Goal: Information Seeking & Learning: Learn about a topic

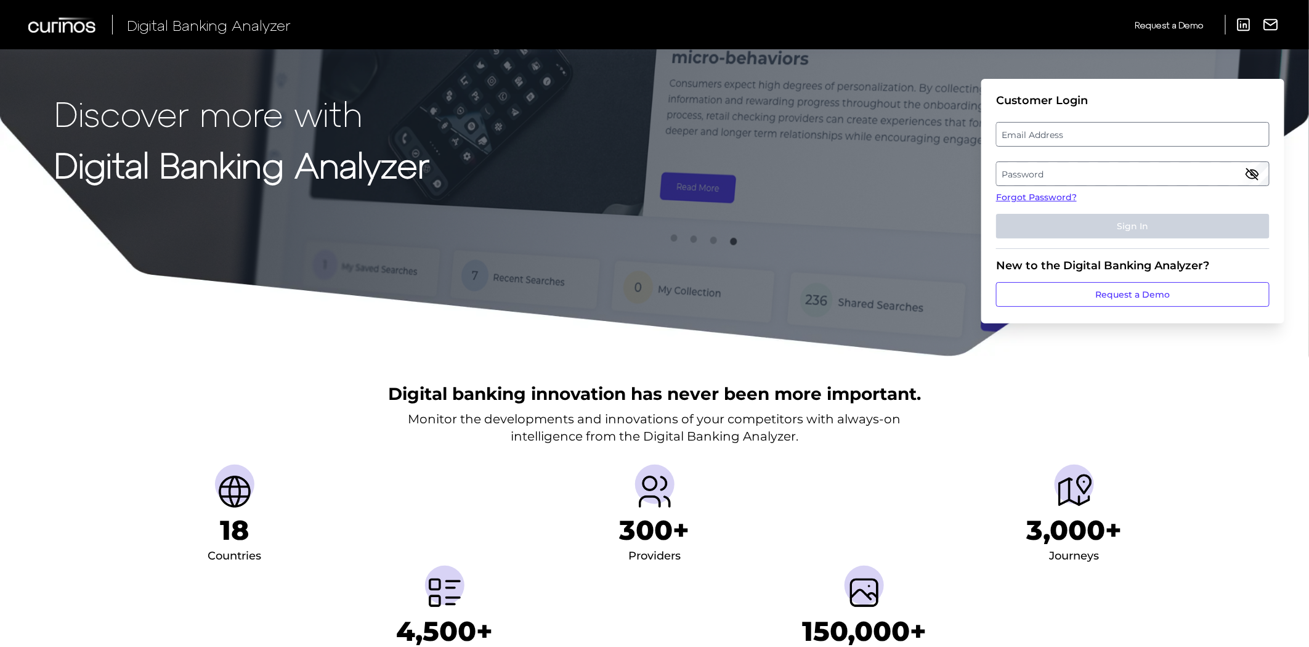
click at [1105, 125] on label "Email Address" at bounding box center [1132, 134] width 272 height 22
click at [1105, 125] on input "email" at bounding box center [1132, 134] width 273 height 25
type input "[PERSON_NAME][EMAIL_ADDRESS][PERSON_NAME][PERSON_NAME][DOMAIN_NAME]"
click at [1072, 169] on label "Password" at bounding box center [1132, 174] width 272 height 22
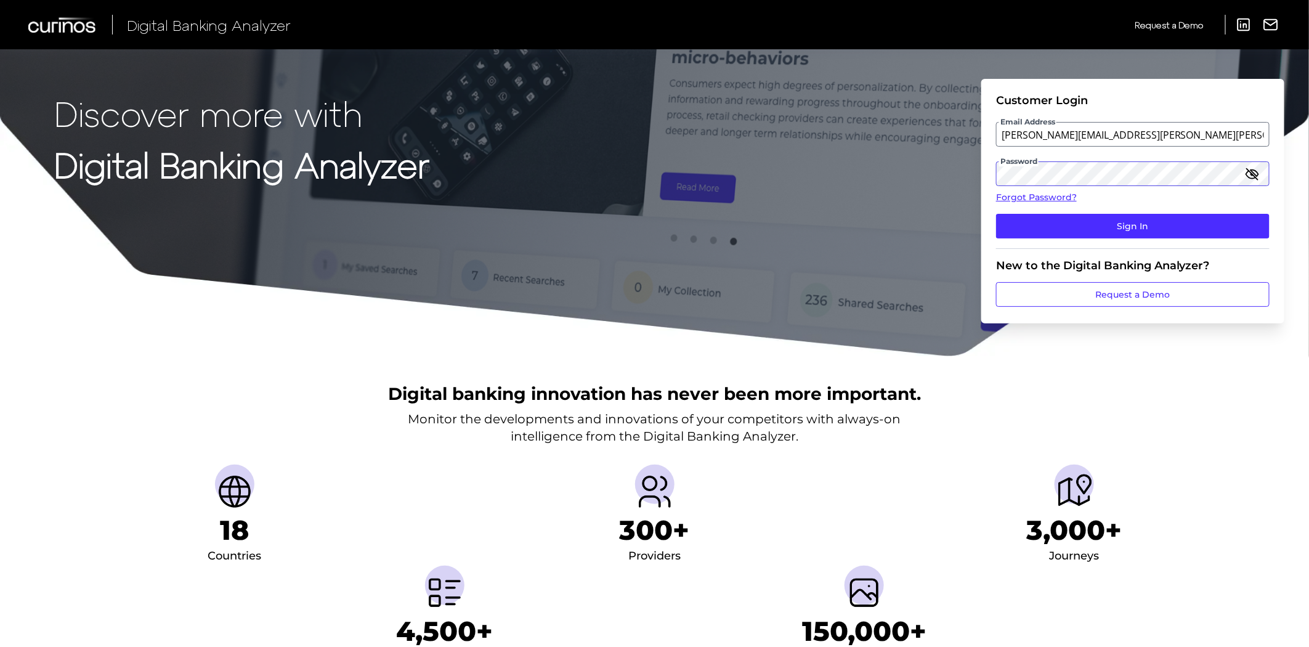
click at [996, 214] on button "Sign In" at bounding box center [1132, 226] width 273 height 25
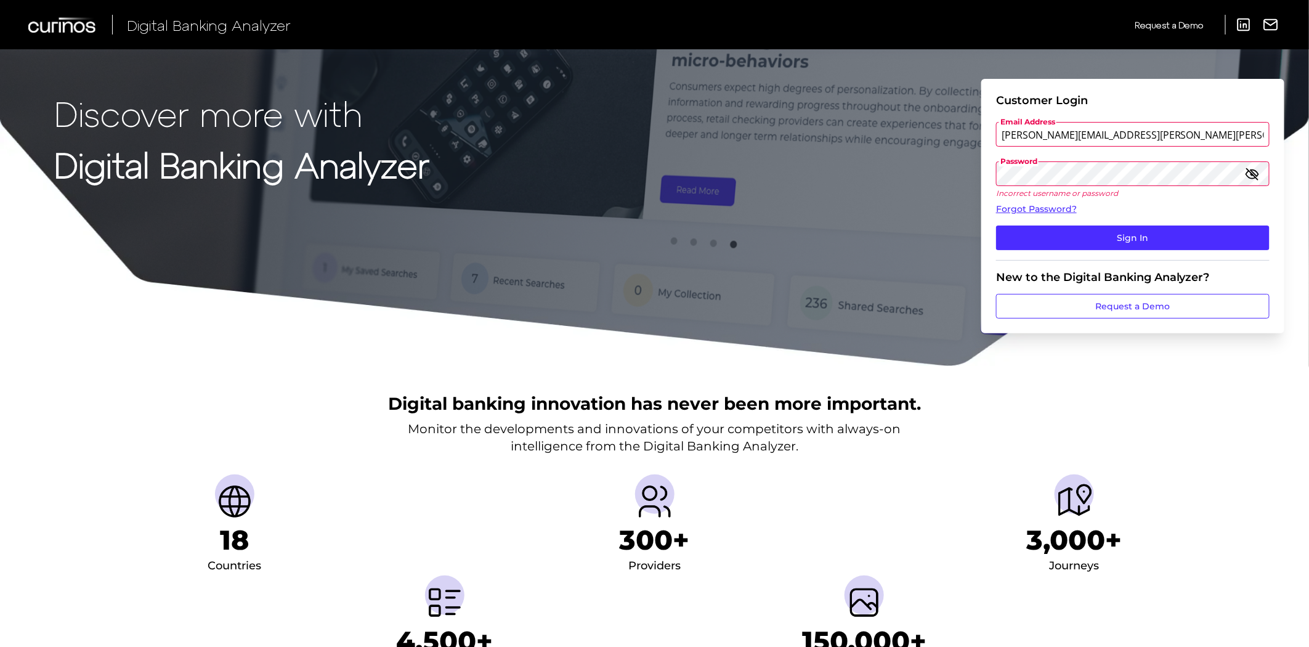
click at [996, 225] on button "Sign In" at bounding box center [1132, 237] width 273 height 25
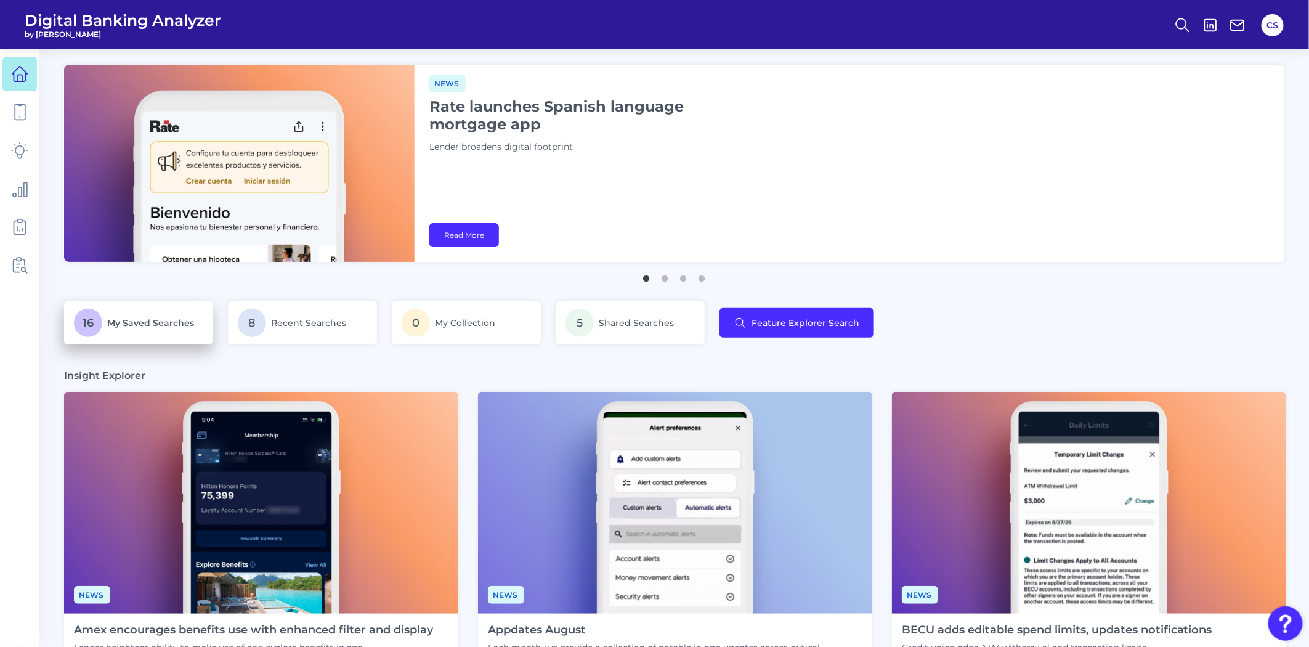
click at [151, 327] on span "My Saved Searches" at bounding box center [150, 322] width 87 height 11
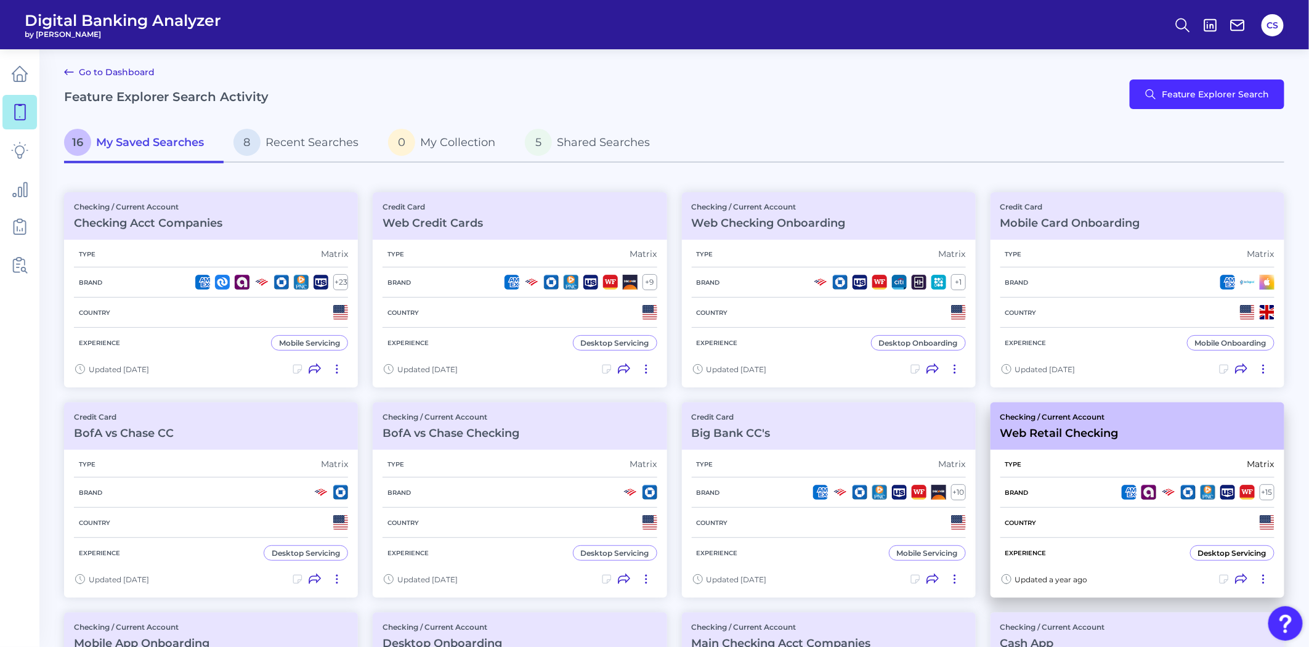
click at [1062, 523] on div "Country" at bounding box center [1137, 522] width 274 height 30
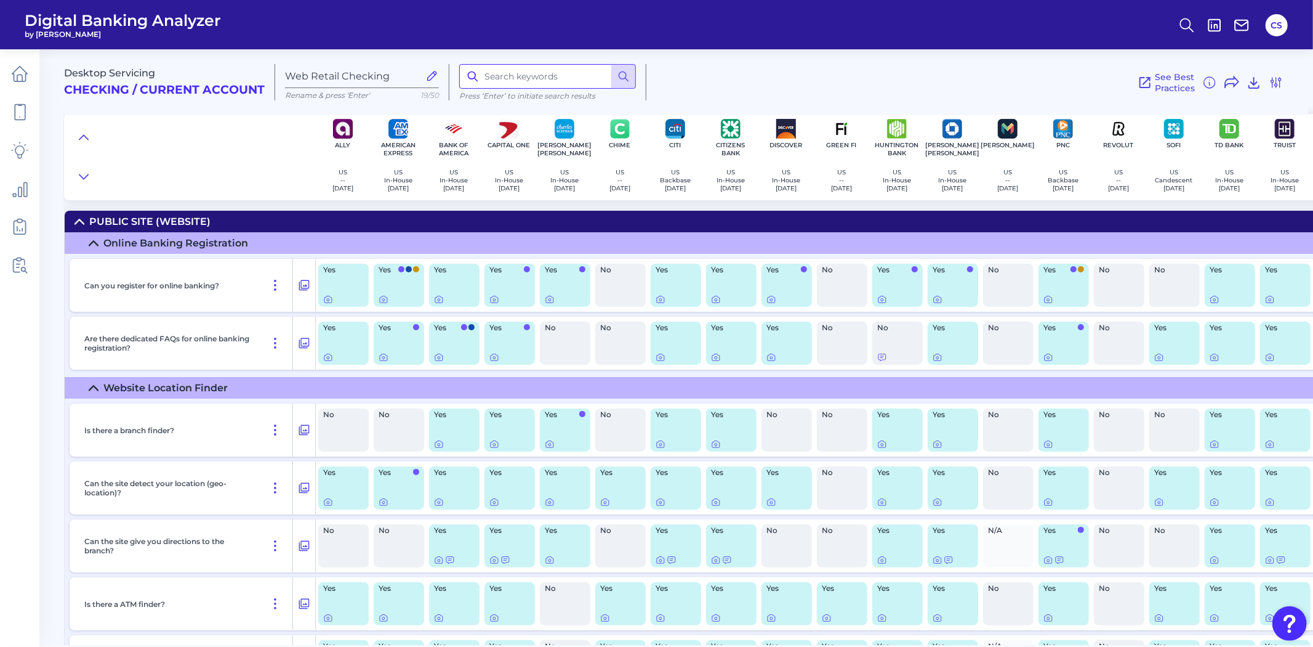
click at [496, 73] on input at bounding box center [547, 76] width 177 height 25
type input "auto"
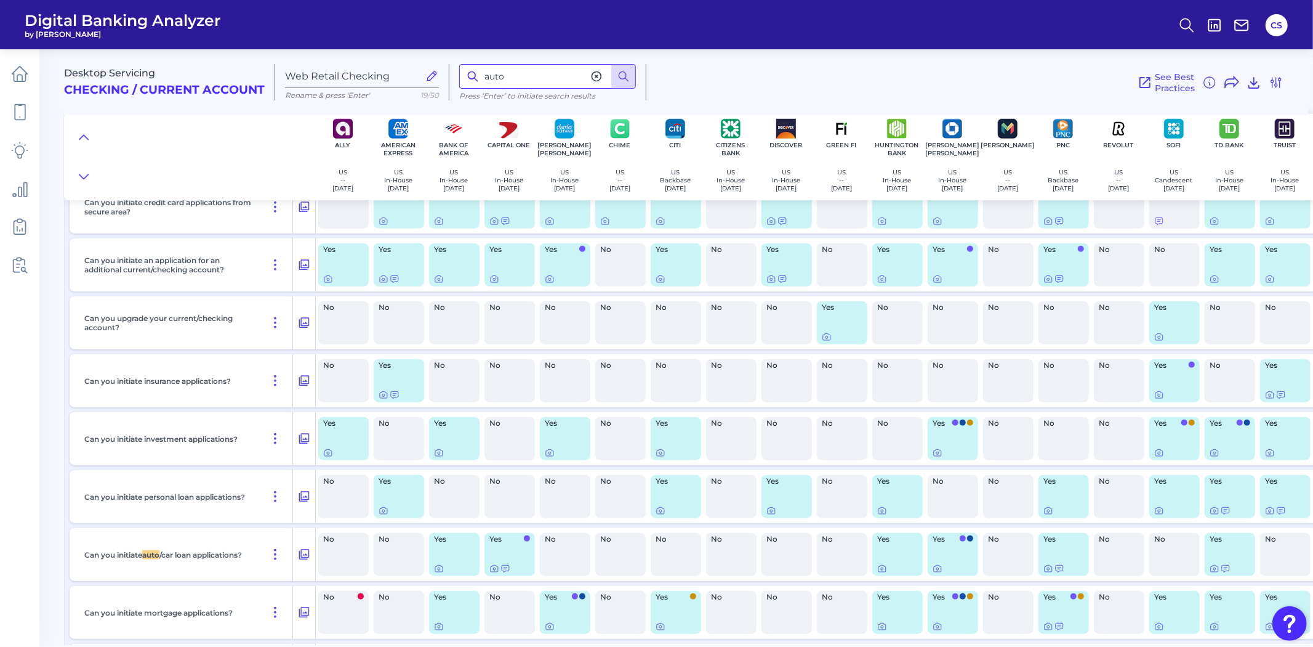
scroll to position [16756, 0]
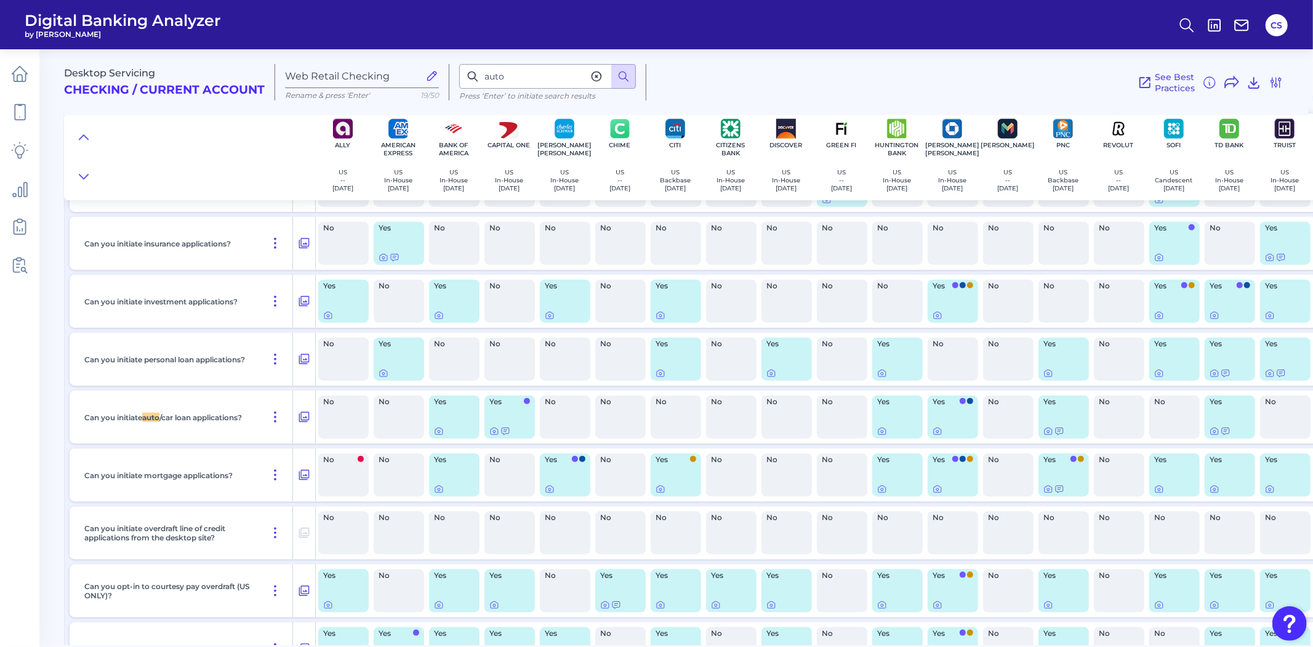
click at [937, 438] on div "Yes" at bounding box center [953, 416] width 50 height 43
click at [937, 436] on icon at bounding box center [938, 431] width 10 height 10
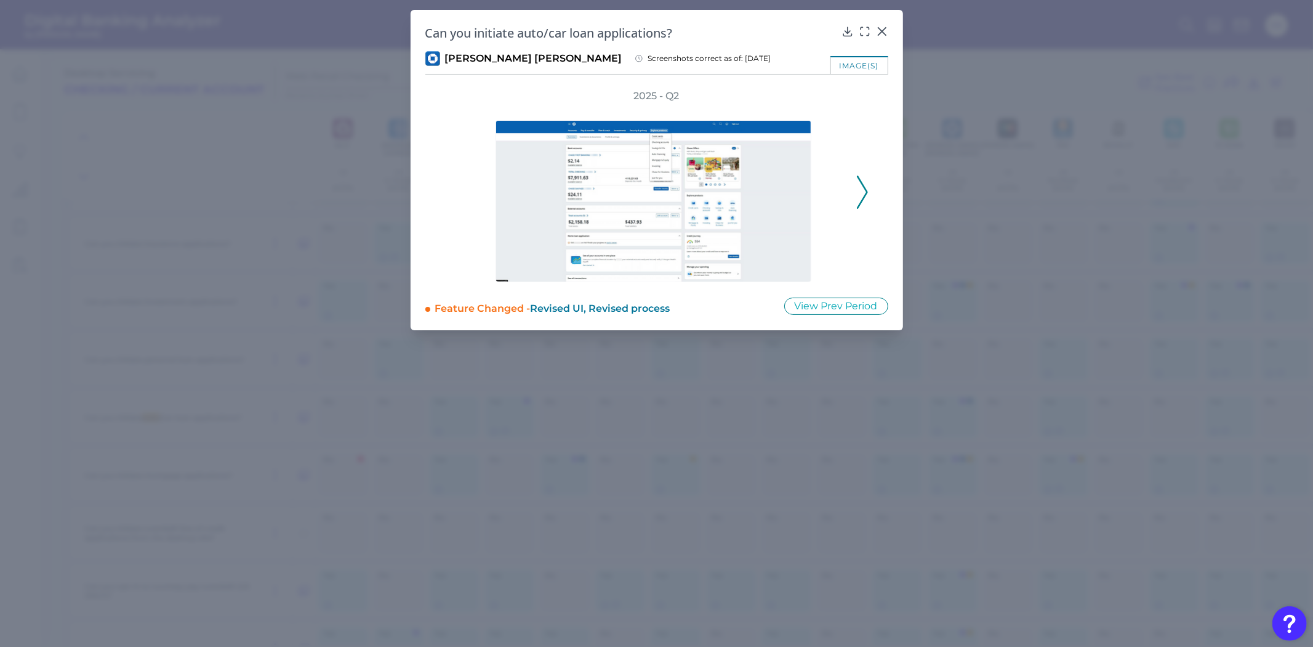
click at [857, 196] on button at bounding box center [863, 191] width 12 height 33
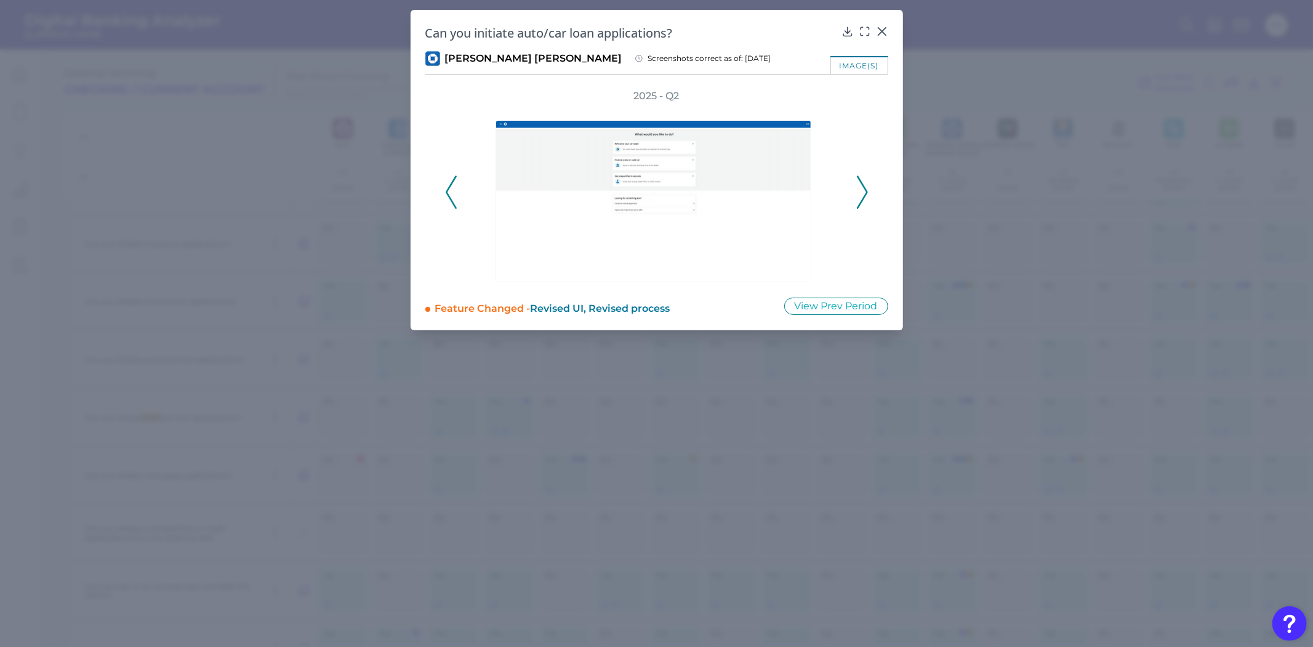
click at [857, 196] on button at bounding box center [863, 191] width 12 height 33
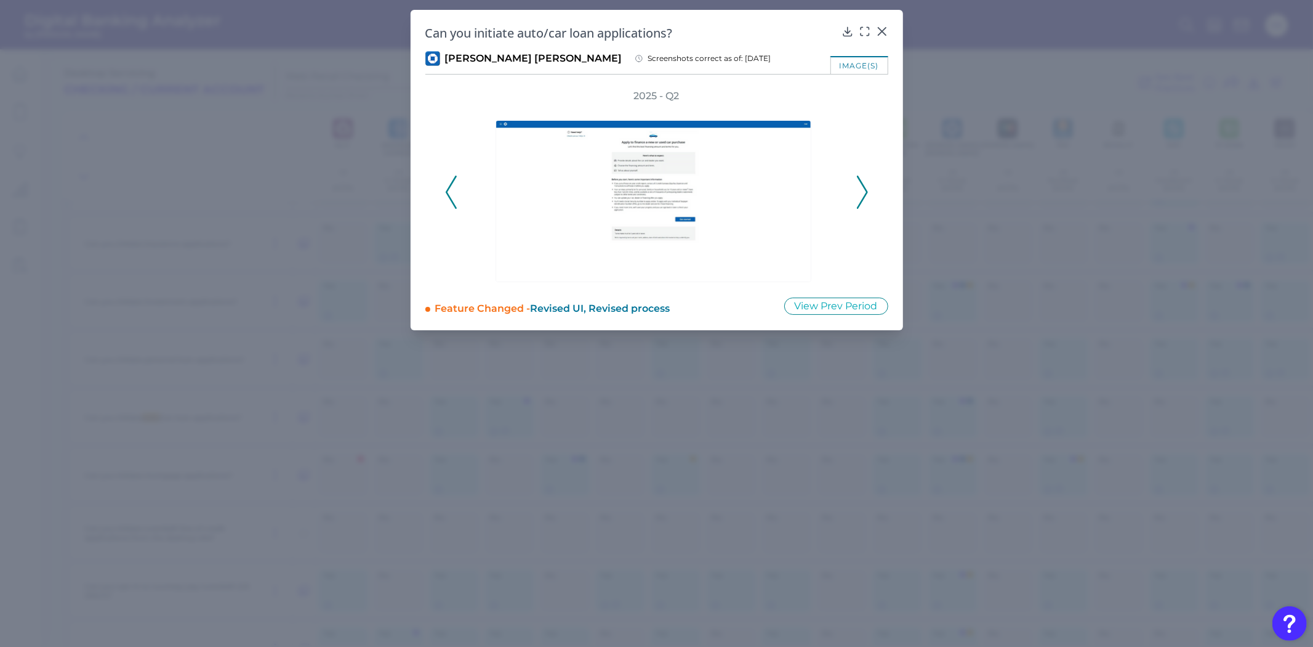
click at [444, 194] on div "2025 - Q2" at bounding box center [657, 185] width 463 height 193
click at [863, 34] on div at bounding box center [865, 40] width 12 height 12
click at [863, 33] on icon at bounding box center [865, 31] width 12 height 12
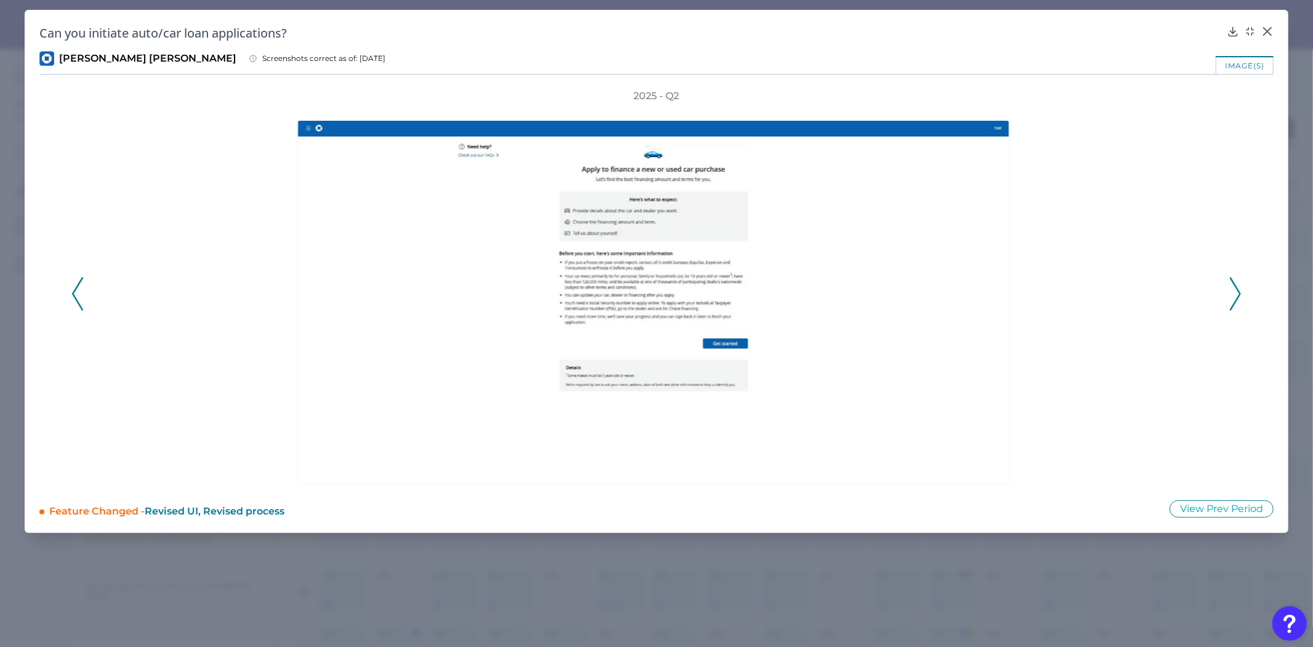
click at [76, 302] on icon at bounding box center [77, 293] width 11 height 33
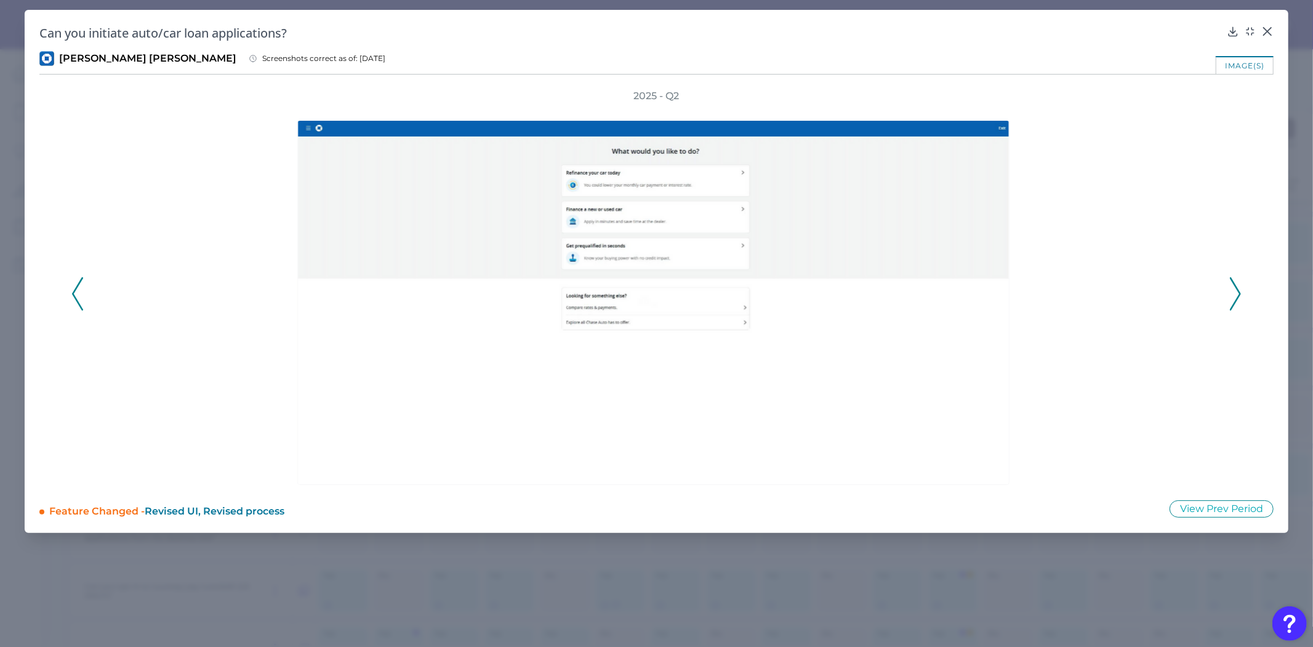
click at [79, 301] on icon at bounding box center [77, 293] width 11 height 33
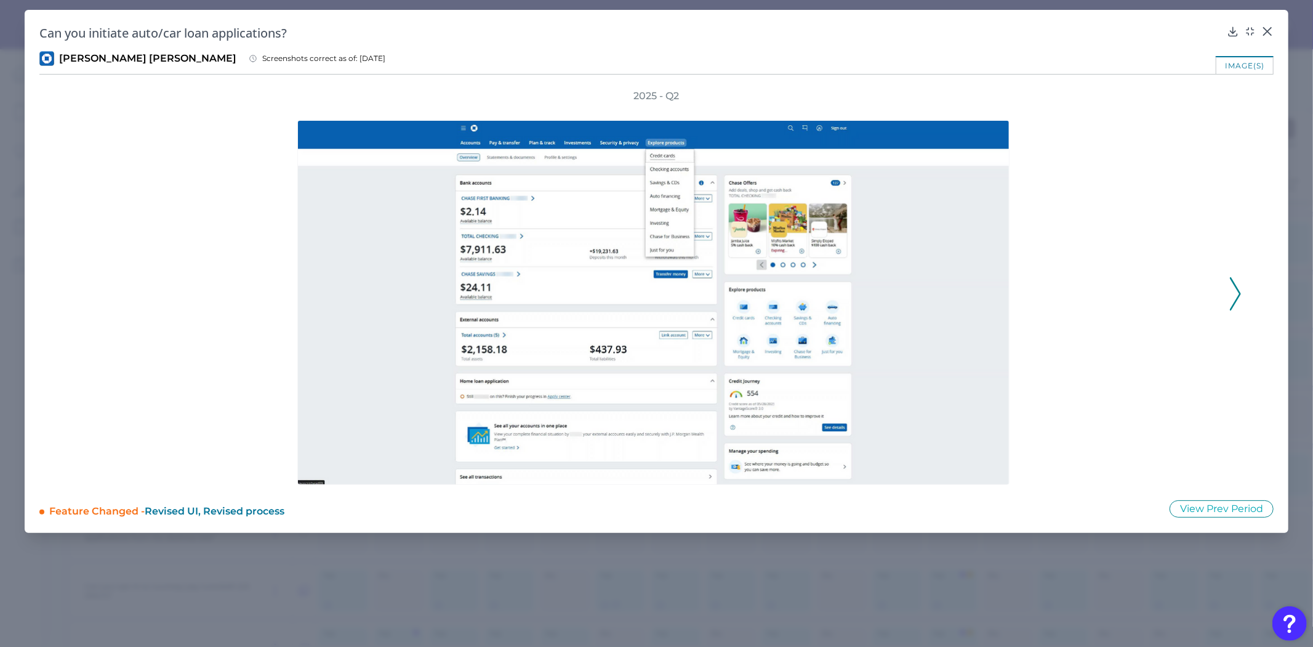
click at [1238, 294] on icon at bounding box center [1235, 293] width 11 height 33
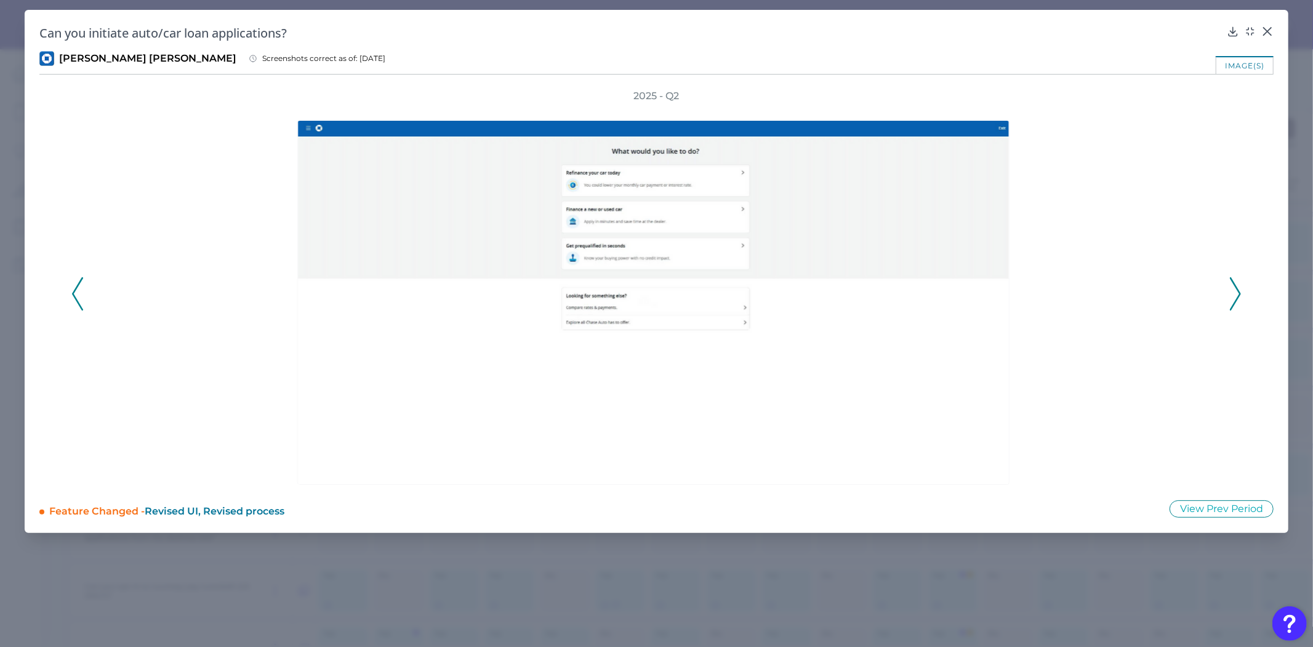
click at [1235, 293] on icon at bounding box center [1235, 293] width 11 height 33
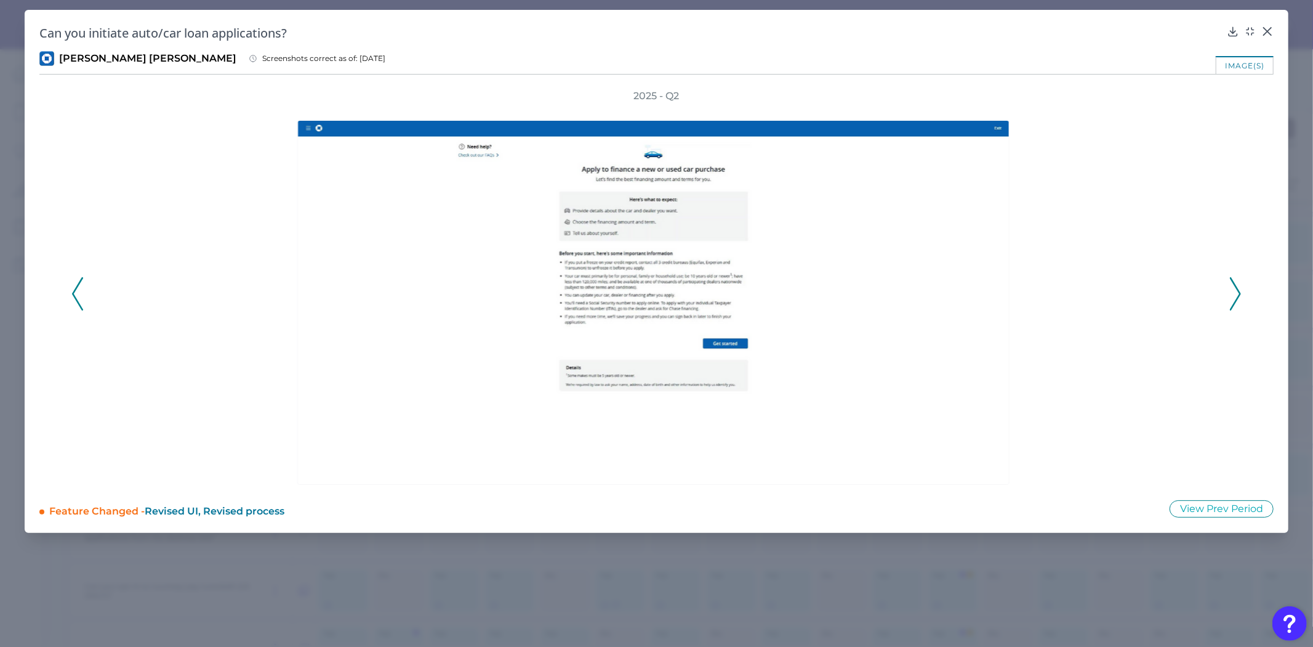
click at [75, 294] on icon at bounding box center [77, 293] width 11 height 33
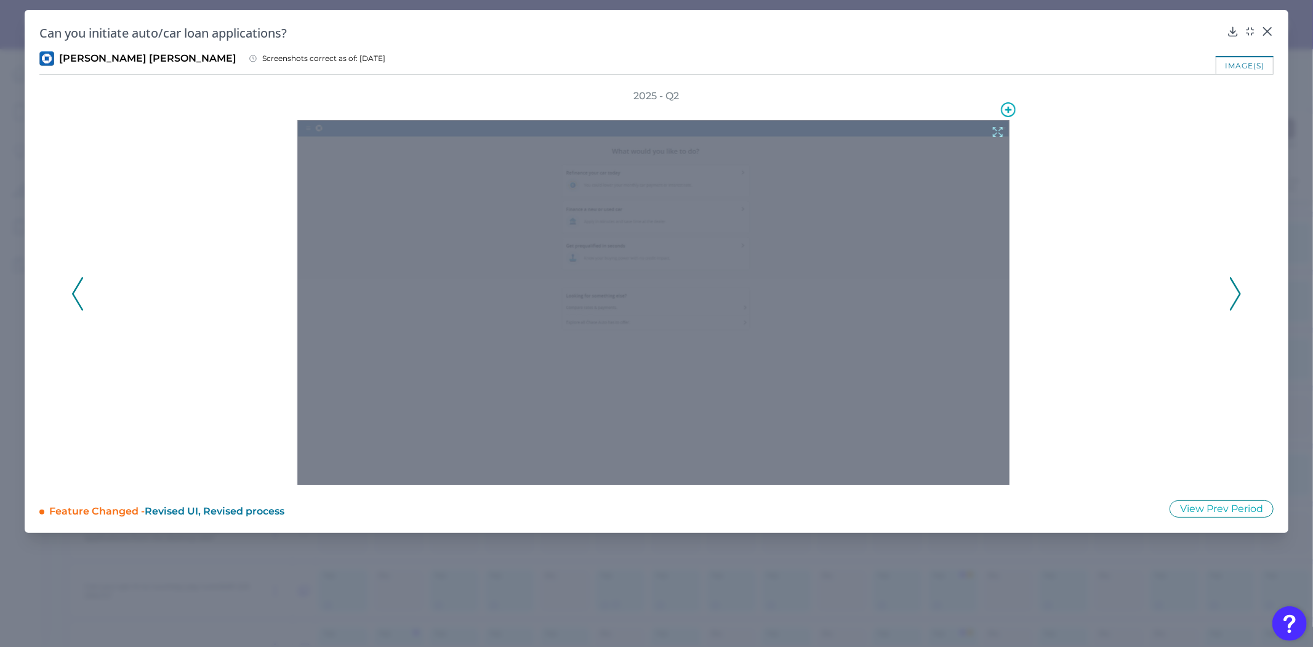
click at [608, 271] on div at bounding box center [653, 302] width 712 height 365
click at [1000, 127] on icon at bounding box center [998, 132] width 14 height 14
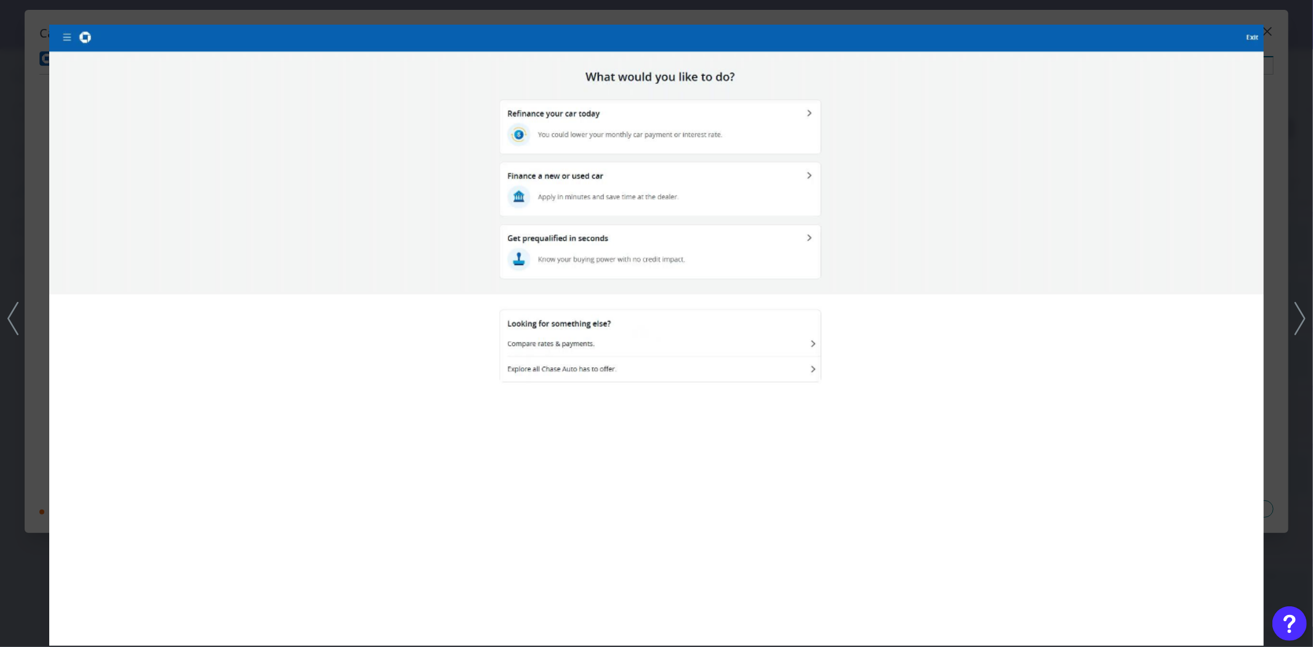
click at [1302, 327] on icon at bounding box center [1300, 318] width 11 height 33
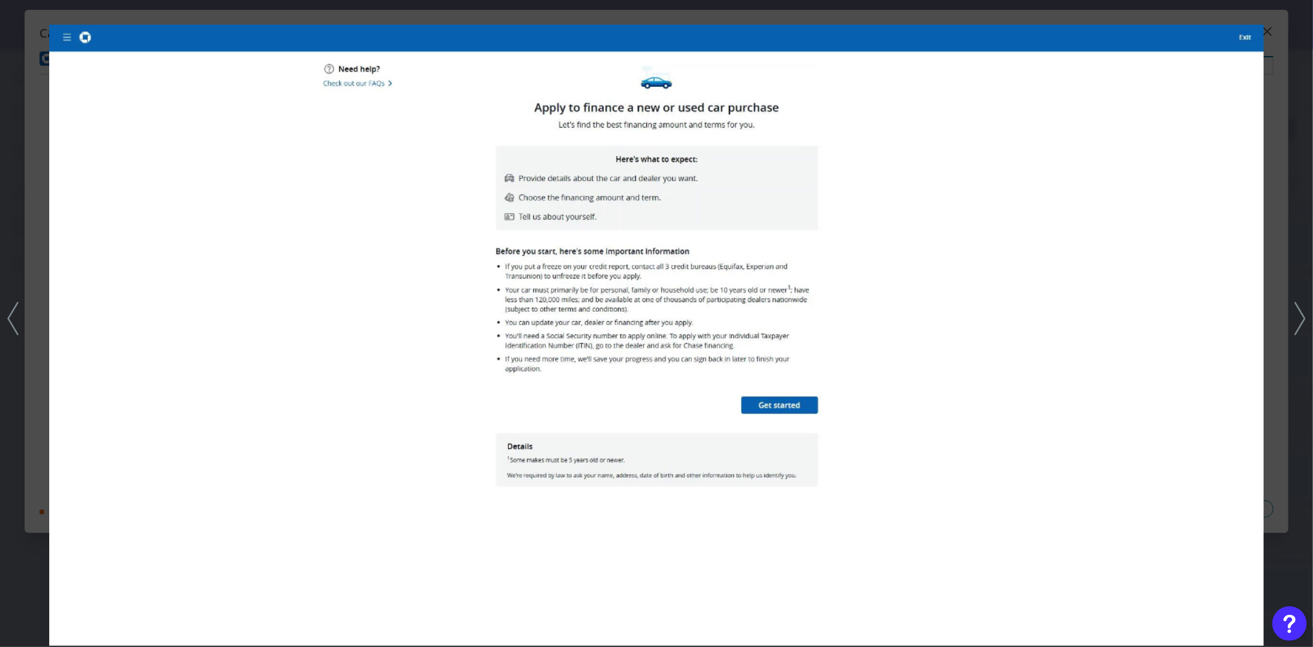
click at [1302, 313] on polyline at bounding box center [1300, 317] width 9 height 31
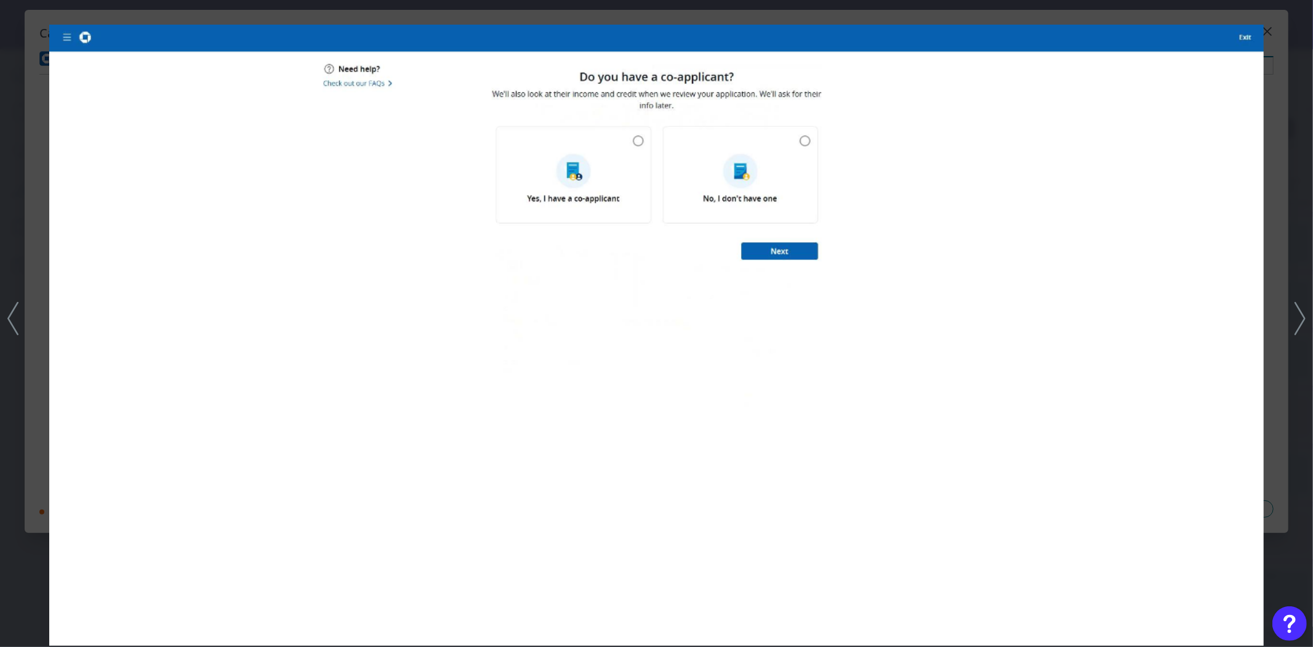
click at [1304, 317] on polyline at bounding box center [1300, 317] width 9 height 31
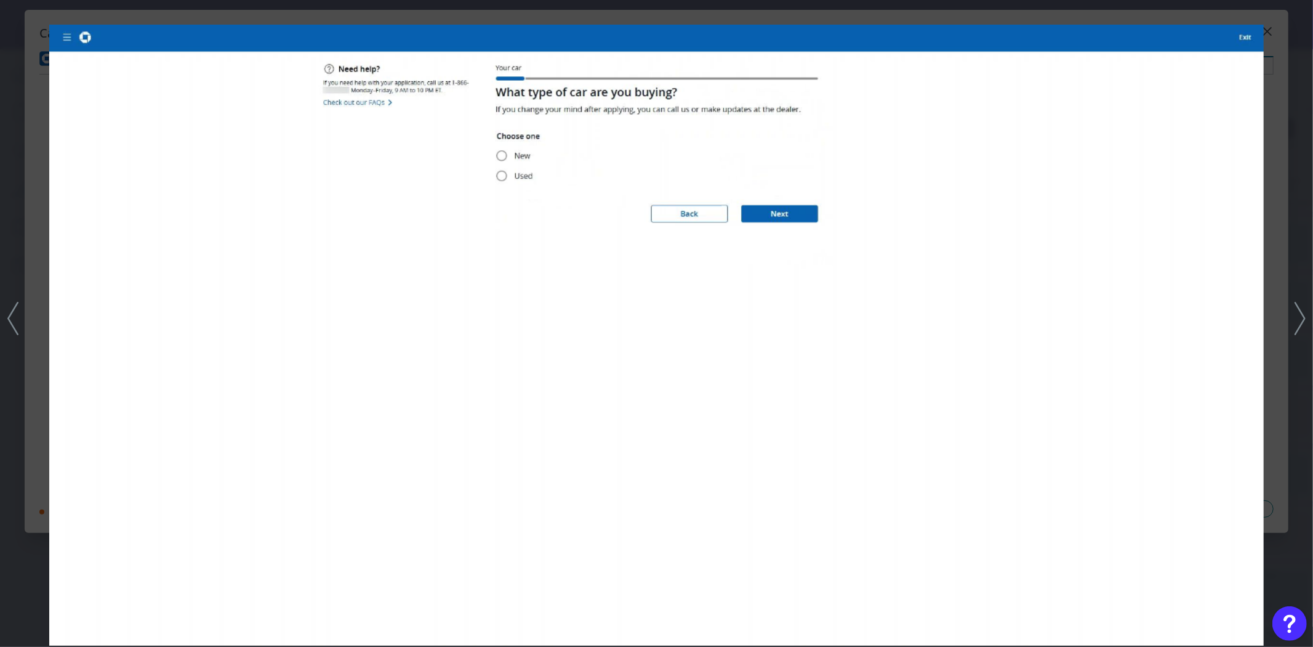
click at [1304, 317] on polyline at bounding box center [1300, 317] width 9 height 31
click at [1275, 291] on div at bounding box center [656, 323] width 1313 height 647
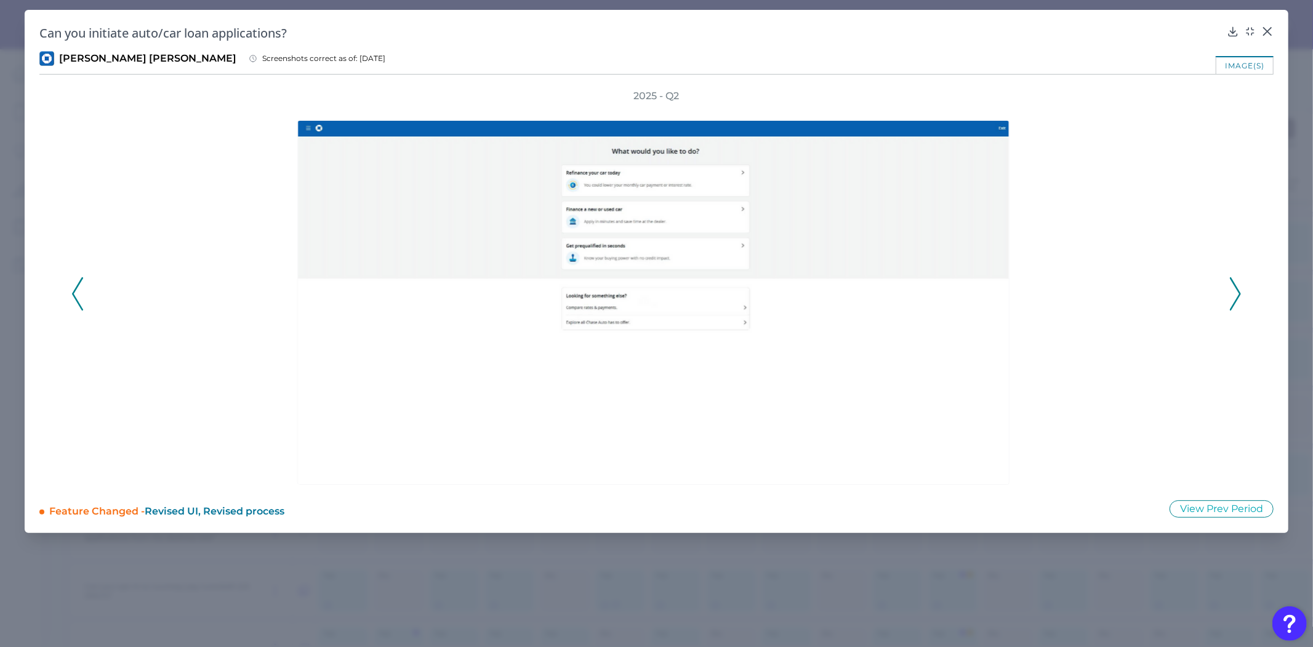
click at [68, 290] on div "2025 - Q2" at bounding box center [656, 286] width 1235 height 395
click at [72, 292] on icon at bounding box center [77, 293] width 11 height 33
